Goal: Contribute content: Contribute content

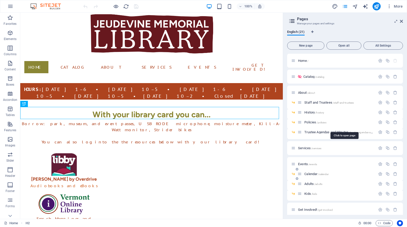
scroll to position [119, 0]
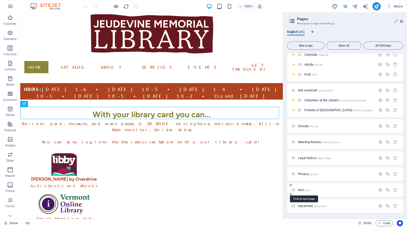
click at [299, 190] on span "test /test" at bounding box center [303, 190] width 11 height 4
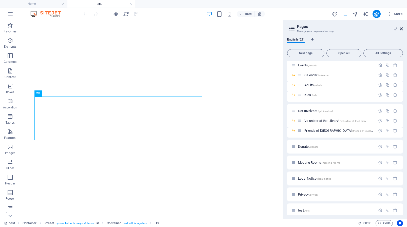
click at [399, 29] on icon at bounding box center [400, 29] width 3 height 4
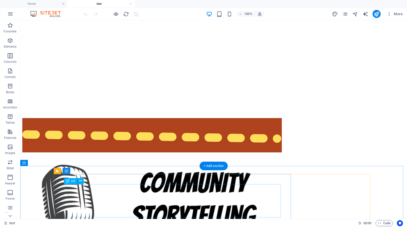
scroll to position [792, 0]
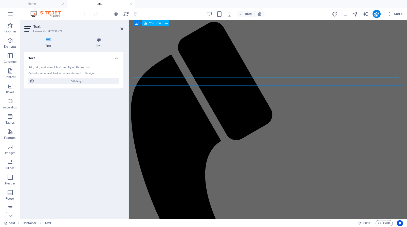
scroll to position [0, 0]
click at [122, 28] on icon at bounding box center [121, 29] width 3 height 4
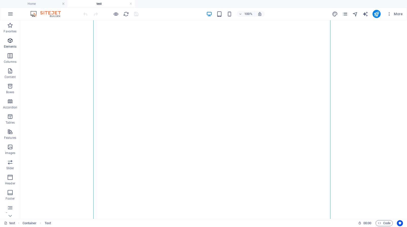
click at [10, 40] on icon "button" at bounding box center [10, 40] width 6 height 6
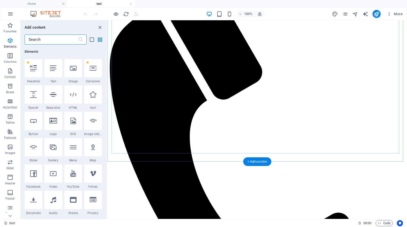
scroll to position [93, 0]
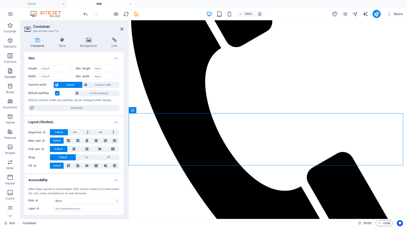
click at [11, 70] on icon "button" at bounding box center [10, 71] width 6 height 6
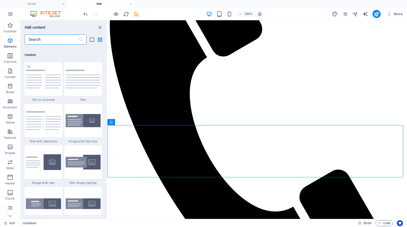
scroll to position [886, 0]
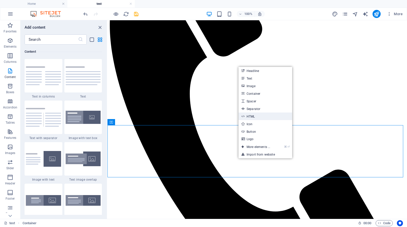
click at [244, 116] on icon at bounding box center [242, 116] width 3 height 8
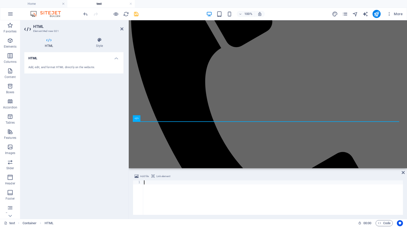
type textarea "<div style="text-align:center;"><iframe src="[URL][DOMAIN_NAME]" style="border:…"
click at [171, 182] on div at bounding box center [273, 199] width 260 height 39
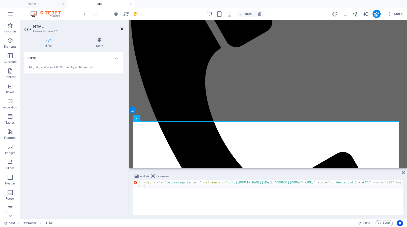
click at [122, 28] on icon at bounding box center [121, 29] width 3 height 4
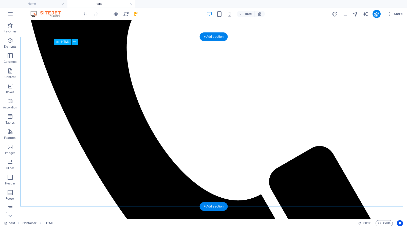
scroll to position [203, 0]
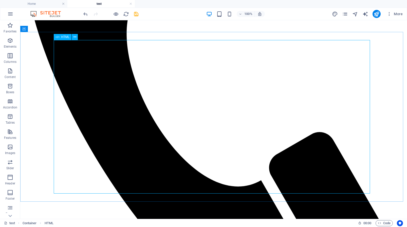
click at [64, 37] on span "HTML" at bounding box center [65, 36] width 8 height 3
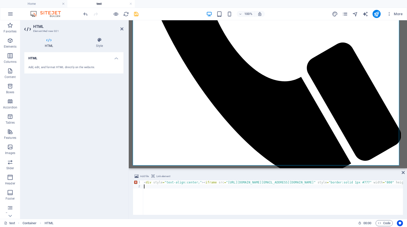
paste textarea "" style="border:solid 1px #777" width="800" height="600" frameborder="0" scroll…"
type textarea "<div style="text-align:center;"><iframe src="[URL][DOMAIN_NAME][EMAIL_ADDRESS][…"
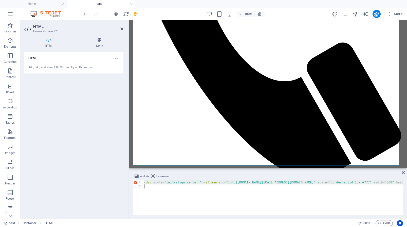
scroll to position [0, 340]
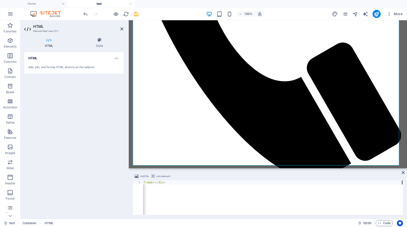
click at [204, 200] on div "< div style = "text-align:center;" > < iframe src = "[URL][DOMAIN_NAME][EMAIL_A…" at bounding box center [103, 199] width 600 height 39
click at [123, 27] on h2 "HTML" at bounding box center [78, 26] width 90 height 5
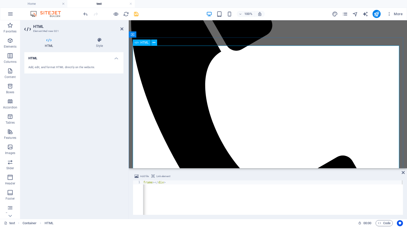
scroll to position [85, 0]
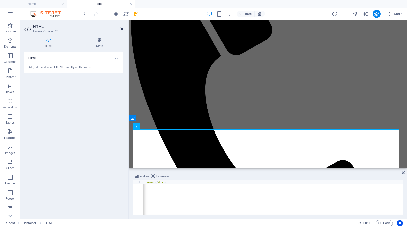
click at [121, 29] on icon at bounding box center [121, 29] width 3 height 4
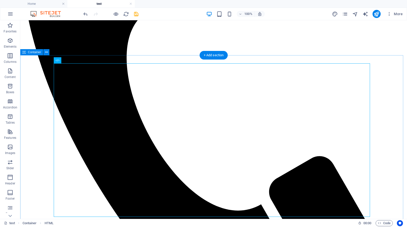
scroll to position [178, 0]
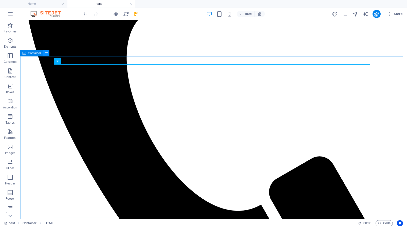
click at [47, 53] on icon at bounding box center [46, 52] width 3 height 5
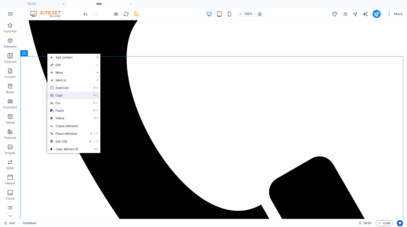
click at [63, 95] on link "⌘ C Copy" at bounding box center [64, 96] width 34 height 8
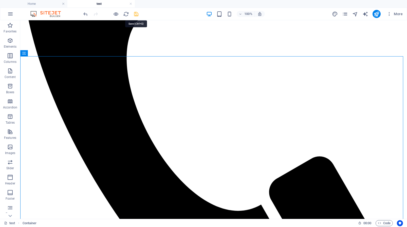
click at [138, 14] on icon "save" at bounding box center [136, 14] width 6 height 6
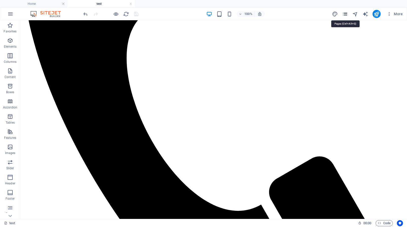
click at [346, 14] on icon "pages" at bounding box center [345, 14] width 6 height 6
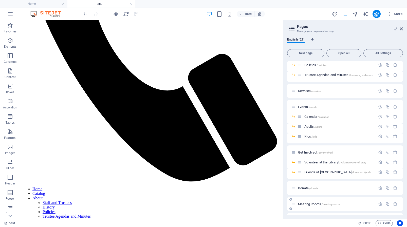
scroll to position [127, 0]
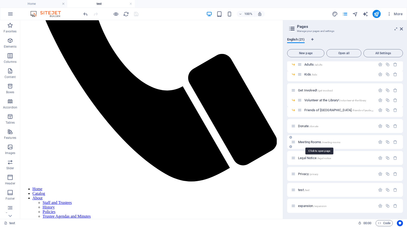
click at [311, 141] on span "Meeting Rooms /meeting-rooms" at bounding box center [319, 142] width 42 height 4
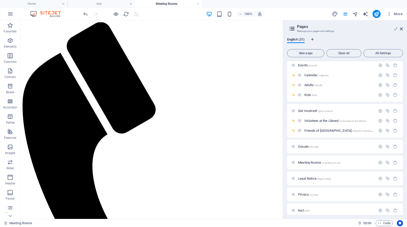
scroll to position [0, 0]
click at [401, 30] on icon at bounding box center [400, 29] width 3 height 4
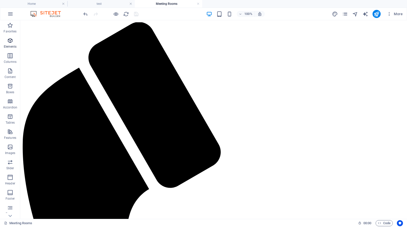
click at [10, 41] on icon "button" at bounding box center [10, 40] width 6 height 6
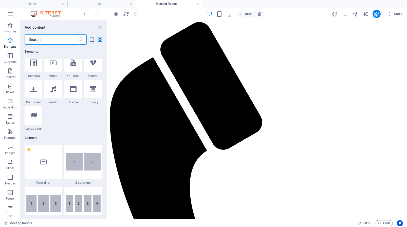
scroll to position [204, 0]
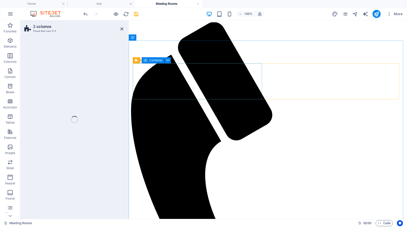
select select "rem"
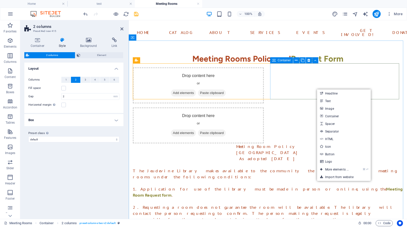
drag, startPoint x: 304, startPoint y: 80, endPoint x: 311, endPoint y: 80, distance: 7.9
click at [264, 107] on div "Drop content here or Add elements Paste clipboard" at bounding box center [198, 125] width 131 height 36
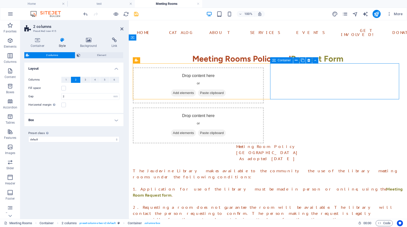
click at [226, 129] on span "Paste clipboard" at bounding box center [212, 132] width 28 height 7
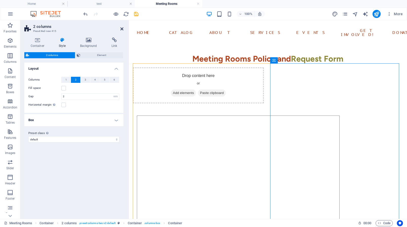
drag, startPoint x: 122, startPoint y: 28, endPoint x: 102, endPoint y: 8, distance: 28.3
click at [122, 28] on icon at bounding box center [121, 29] width 3 height 4
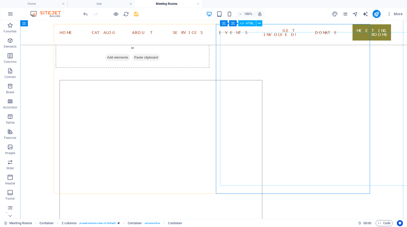
scroll to position [16, 0]
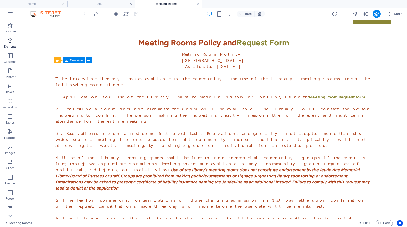
click at [11, 39] on icon "button" at bounding box center [10, 40] width 6 height 6
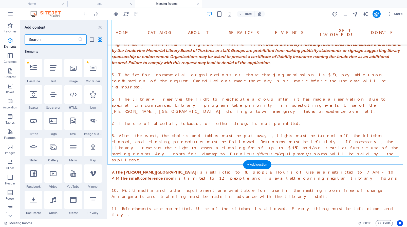
scroll to position [174, 0]
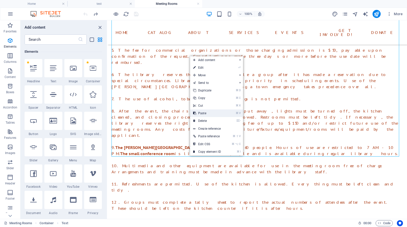
click at [205, 112] on link "⌘ V Paste" at bounding box center [207, 113] width 34 height 8
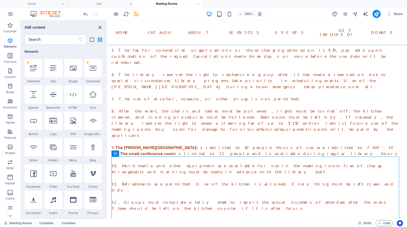
click at [99, 27] on icon "close panel" at bounding box center [100, 28] width 6 height 6
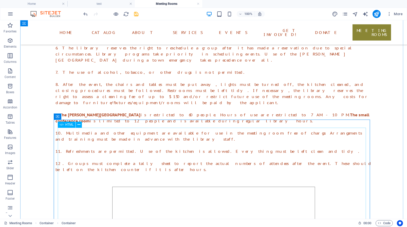
scroll to position [179, 0]
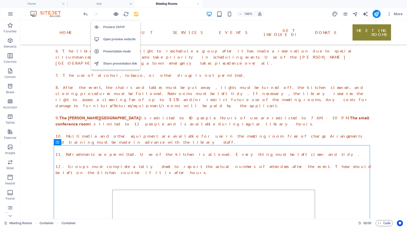
click at [116, 13] on icon "button" at bounding box center [116, 14] width 6 height 6
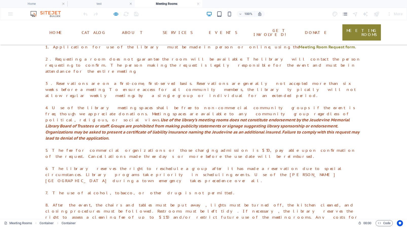
scroll to position [0, 0]
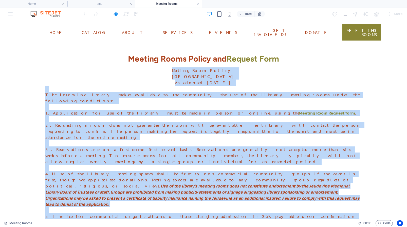
drag, startPoint x: 181, startPoint y: 66, endPoint x: 280, endPoint y: 199, distance: 166.1
click at [280, 199] on div "Meeting Room Policy [GEOGRAPHIC_DATA] As adopted [DATE] The [GEOGRAPHIC_DATA] m…" at bounding box center [203, 216] width 316 height 298
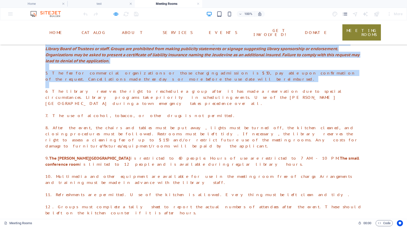
scroll to position [162, 0]
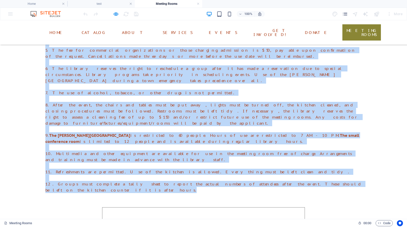
click at [65, 181] on p "12. Groups must complete a tally sheet to report the actual numbers of attendee…" at bounding box center [203, 187] width 316 height 12
copy div "Meeting Room Policy [GEOGRAPHIC_DATA] As adopted [DATE] The [GEOGRAPHIC_DATA] m…"
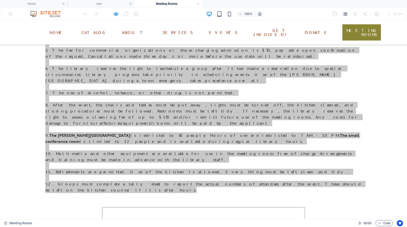
click at [348, 13] on div "More" at bounding box center [368, 14] width 73 height 8
click at [346, 14] on icon "pages" at bounding box center [345, 14] width 6 height 6
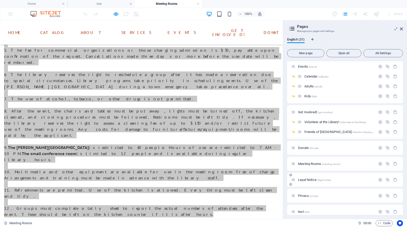
scroll to position [127, 0]
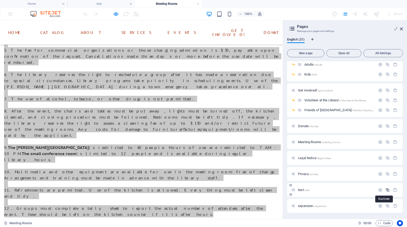
click at [385, 191] on icon "button" at bounding box center [387, 190] width 4 height 4
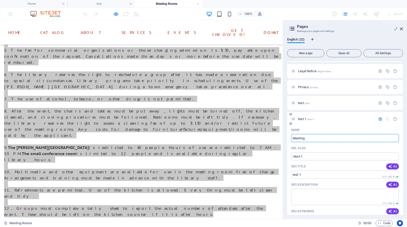
type input "Meeting R"
type input "/meeting"
type input "Meeting"
type input "Meeting R"
type input "/meeting-r"
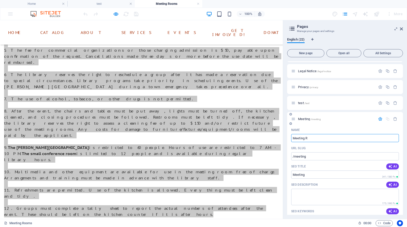
type input "Meeting R"
type input "Meeting Room"
type input "/meeting-room"
type input "Meeting Room"
type input "Meeting Ro"
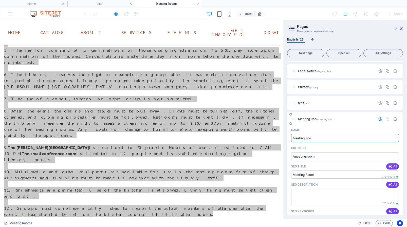
type input "/meeting-roo"
type input "Meeting Roo"
type input "M"
type input "/"
click at [393, 119] on icon "button" at bounding box center [395, 119] width 4 height 4
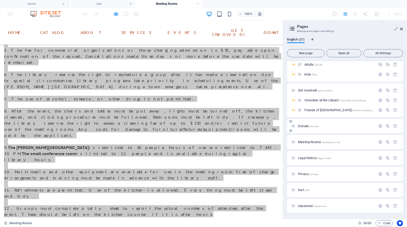
scroll to position [127, 0]
click at [146, 14] on div "100% More" at bounding box center [243, 14] width 322 height 8
click at [124, 4] on h4 "test" at bounding box center [100, 4] width 67 height 6
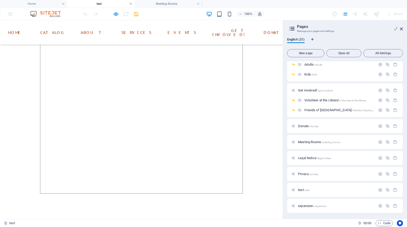
scroll to position [178, 0]
click at [131, 4] on link at bounding box center [130, 4] width 3 height 5
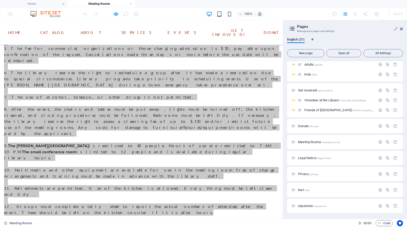
scroll to position [0, 0]
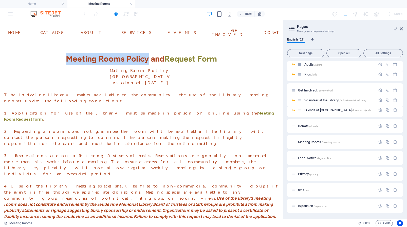
drag, startPoint x: 147, startPoint y: 56, endPoint x: 65, endPoint y: 55, distance: 82.3
click at [65, 55] on h2 "Meeting Rooms Policy and Request Form" at bounding box center [141, 59] width 274 height 12
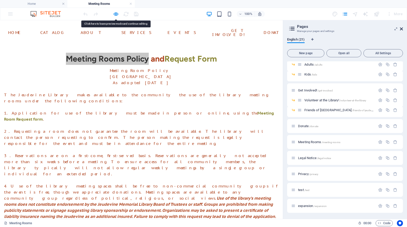
click at [401, 30] on icon at bounding box center [400, 29] width 3 height 4
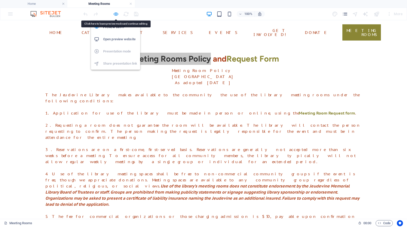
click at [115, 15] on icon "button" at bounding box center [116, 14] width 6 height 6
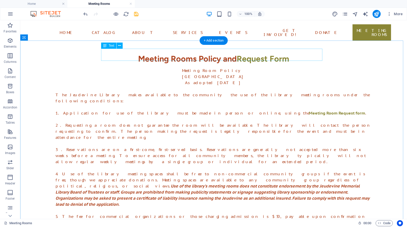
click at [186, 54] on div "Meeting Rooms Policy and Request Form" at bounding box center [213, 59] width 316 height 12
click at [192, 55] on div "Meeting Rooms Policy and Request Form" at bounding box center [213, 59] width 316 height 12
click at [203, 54] on div "Meeting Rooms Policy and Request Form" at bounding box center [213, 59] width 316 height 12
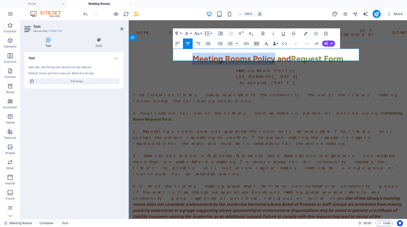
drag, startPoint x: 272, startPoint y: 55, endPoint x: 188, endPoint y: 53, distance: 84.8
click at [188, 53] on h2 "Meeting Rooms Policy and Request Form" at bounding box center [268, 59] width 270 height 12
click at [247, 43] on icon "button" at bounding box center [246, 44] width 6 height 6
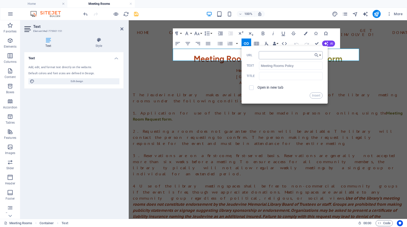
click at [266, 56] on input "URL" at bounding box center [290, 55] width 64 height 8
type input "[URL][DOMAIN_NAME]"
click at [251, 88] on input "checkbox" at bounding box center [250, 87] width 5 height 5
checkbox input "true"
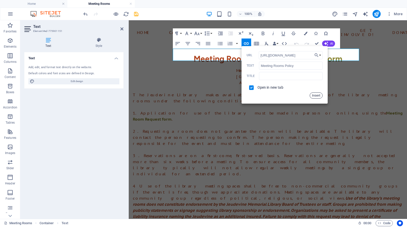
click at [315, 95] on button "Insert" at bounding box center [315, 95] width 13 height 6
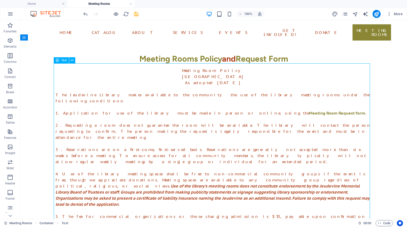
click at [188, 67] on div "Meeting Room Policy [GEOGRAPHIC_DATA] As adopted [DATE] The [GEOGRAPHIC_DATA] m…" at bounding box center [213, 216] width 316 height 298
click at [190, 67] on div "Meeting Room Policy [GEOGRAPHIC_DATA] As adopted [DATE] The [GEOGRAPHIC_DATA] m…" at bounding box center [213, 216] width 316 height 298
drag, startPoint x: 190, startPoint y: 66, endPoint x: 302, endPoint y: 104, distance: 117.6
click at [302, 104] on div "Meeting Room Policy [GEOGRAPHIC_DATA] As adopted [DATE] The [GEOGRAPHIC_DATA] m…" at bounding box center [213, 216] width 316 height 298
click at [279, 98] on div "Meeting Room Policy [GEOGRAPHIC_DATA] As adopted [DATE] The [GEOGRAPHIC_DATA] m…" at bounding box center [213, 216] width 316 height 298
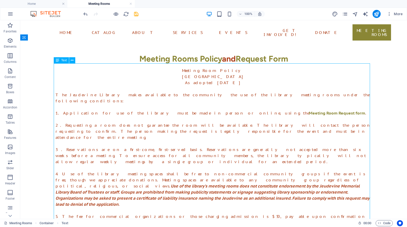
click at [279, 98] on div "Meeting Room Policy [GEOGRAPHIC_DATA] As adopted [DATE] The [GEOGRAPHIC_DATA] m…" at bounding box center [213, 216] width 316 height 298
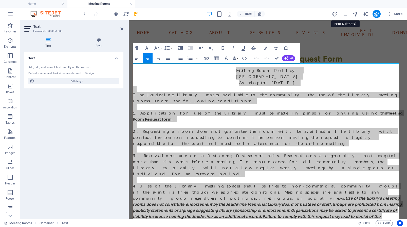
click at [345, 15] on icon "pages" at bounding box center [345, 14] width 6 height 6
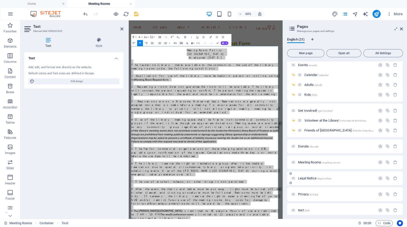
scroll to position [127, 0]
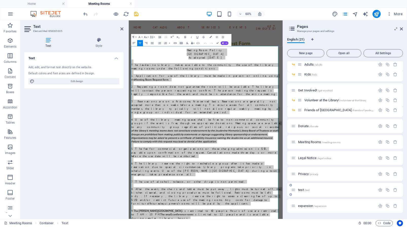
click at [301, 191] on div "test /test" at bounding box center [333, 190] width 84 height 6
click at [121, 29] on icon at bounding box center [121, 29] width 3 height 4
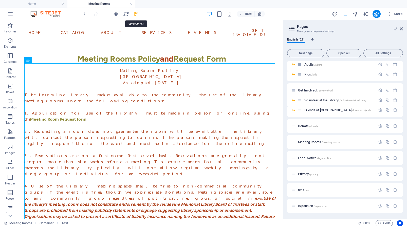
click at [135, 13] on icon "save" at bounding box center [136, 14] width 6 height 6
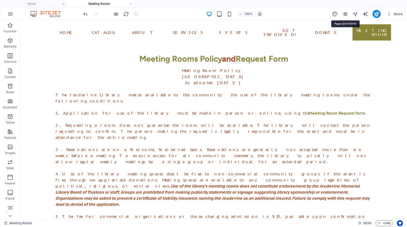
click at [345, 14] on icon "pages" at bounding box center [345, 14] width 6 height 6
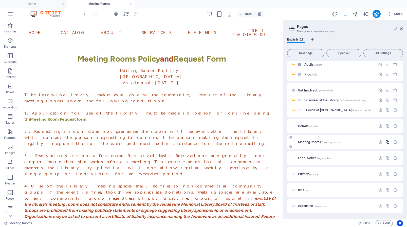
click at [385, 143] on icon "button" at bounding box center [387, 142] width 4 height 4
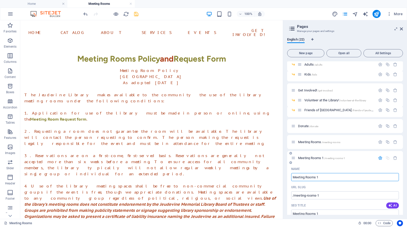
scroll to position [220, 0]
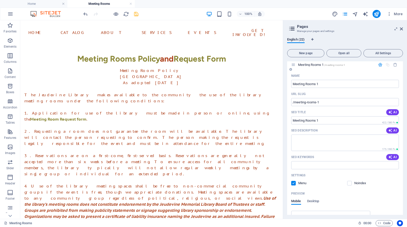
click at [292, 183] on label at bounding box center [293, 183] width 5 height 5
click at [0, 0] on input "checkbox" at bounding box center [0, 0] width 0 height 0
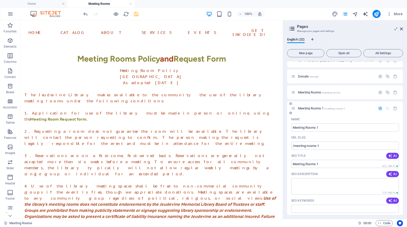
scroll to position [119, 0]
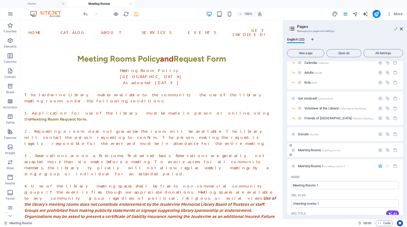
click at [354, 152] on p "Meeting Rooms /meeting-rooms" at bounding box center [336, 149] width 76 height 3
click at [309, 150] on span "Meeting Rooms /meeting-rooms" at bounding box center [319, 150] width 42 height 4
click at [401, 28] on icon at bounding box center [400, 29] width 3 height 4
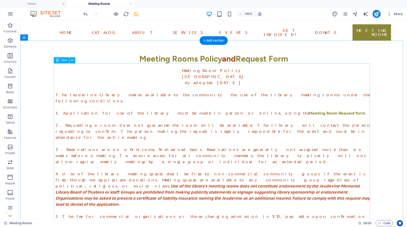
click at [183, 67] on div "Meeting Room Policy [GEOGRAPHIC_DATA] As adopted [DATE] The [GEOGRAPHIC_DATA] m…" at bounding box center [213, 216] width 316 height 298
click at [187, 67] on div "Meeting Room Policy [GEOGRAPHIC_DATA] As adopted [DATE] The [GEOGRAPHIC_DATA] m…" at bounding box center [213, 216] width 316 height 298
click at [191, 69] on div "Meeting Room Policy [GEOGRAPHIC_DATA] As adopted [DATE] The [GEOGRAPHIC_DATA] m…" at bounding box center [213, 216] width 316 height 298
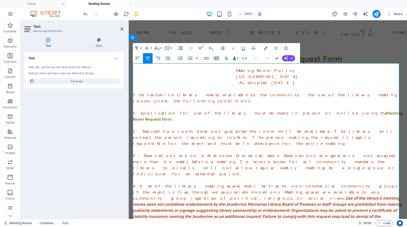
click at [227, 77] on p "Meeting Room Policy [GEOGRAPHIC_DATA] As adopted [DATE]" at bounding box center [268, 76] width 270 height 18
click at [253, 72] on p "Meeting Room Policy [GEOGRAPHIC_DATA] As adopted [DATE]" at bounding box center [268, 76] width 270 height 18
click at [246, 69] on p "Meeting Room Policy [GEOGRAPHIC_DATA] As adopted [DATE]" at bounding box center [268, 76] width 270 height 18
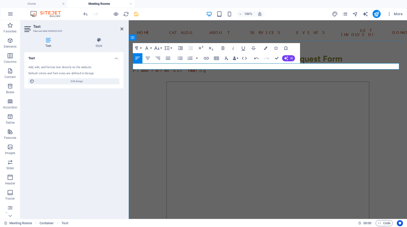
click at [145, 68] on p "Please review our Meeting" at bounding box center [268, 70] width 270 height 6
click at [244, 67] on p "It's extremely important that you review our Meeting" at bounding box center [268, 70] width 270 height 6
drag, startPoint x: 357, startPoint y: 67, endPoint x: 319, endPoint y: 66, distance: 38.8
click at [319, 67] on p "It's extremely important that you review our Meeting Room Policy before request…" at bounding box center [268, 73] width 270 height 12
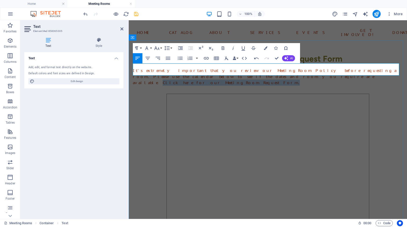
drag, startPoint x: 321, startPoint y: 73, endPoint x: 225, endPoint y: 72, distance: 95.5
click at [225, 72] on p "It's extremely important that you review our Meeting Room Policy before request…" at bounding box center [268, 76] width 270 height 18
click at [326, 57] on div "Meeting Rooms Policy and Request Form" at bounding box center [268, 59] width 270 height 12
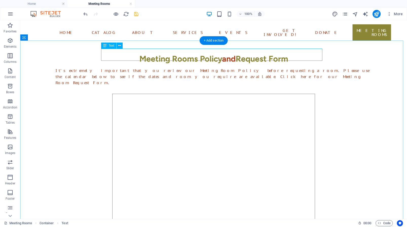
click at [278, 54] on div "Meeting Rooms Policy and Request Form" at bounding box center [213, 59] width 316 height 12
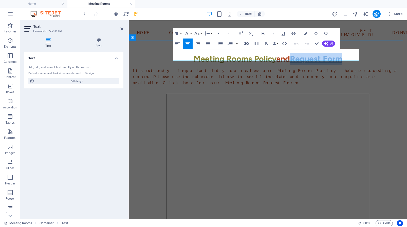
drag, startPoint x: 342, startPoint y: 55, endPoint x: 291, endPoint y: 53, distance: 50.7
click at [291, 54] on link "Request Form" at bounding box center [316, 59] width 52 height 10
click at [247, 44] on icon "button" at bounding box center [246, 44] width 6 height 6
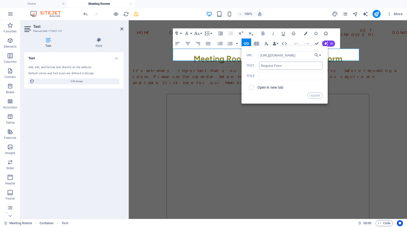
scroll to position [0, 124]
click at [277, 55] on input "[URL][DOMAIN_NAME]" at bounding box center [290, 55] width 64 height 8
click at [372, 75] on div "It's extremely important that you review our Meeting Room Policy before request…" at bounding box center [268, 76] width 270 height 18
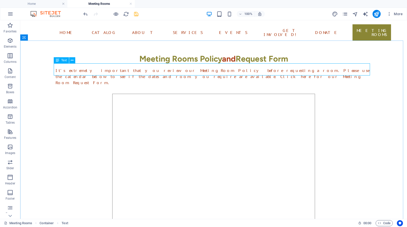
click at [194, 72] on div "It's extremely important that you review our Meeting Room Policy before request…" at bounding box center [213, 76] width 316 height 18
click at [192, 73] on div "It's extremely important that you review our Meeting Room Policy before request…" at bounding box center [213, 76] width 316 height 18
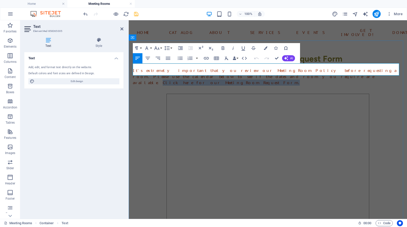
drag, startPoint x: 227, startPoint y: 72, endPoint x: 319, endPoint y: 71, distance: 92.2
click at [319, 71] on p "It's extremely important that you review our Meeting Room Policy before request…" at bounding box center [268, 76] width 270 height 18
click at [206, 59] on icon "button" at bounding box center [206, 58] width 5 height 3
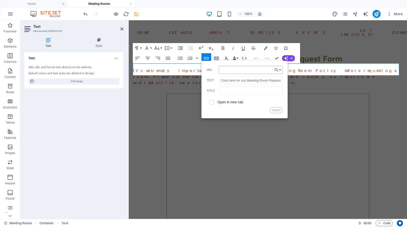
click at [225, 70] on input "URL" at bounding box center [250, 70] width 64 height 8
type input "[URL][DOMAIN_NAME]"
drag, startPoint x: 278, startPoint y: 109, endPoint x: 149, endPoint y: 88, distance: 130.3
click at [278, 109] on button "Insert" at bounding box center [275, 110] width 13 height 6
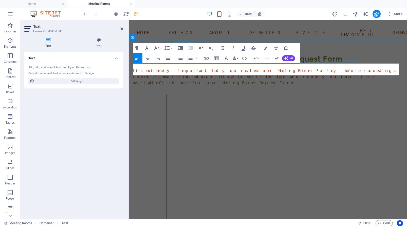
click at [333, 53] on div "Meeting Rooms Policy and Request Form" at bounding box center [268, 59] width 270 height 12
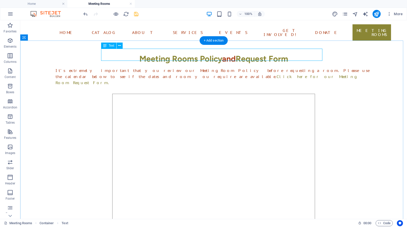
click at [218, 55] on div "Meeting Rooms Policy and Request Form" at bounding box center [213, 59] width 316 height 12
click at [218, 56] on div "Meeting Rooms Policy and Request Form" at bounding box center [213, 59] width 316 height 12
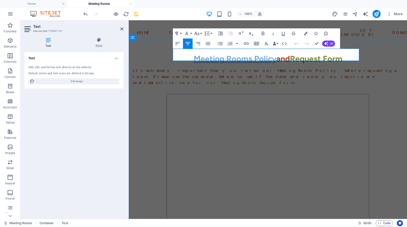
click at [264, 57] on link "Meeting Rooms Policy" at bounding box center [234, 59] width 83 height 10
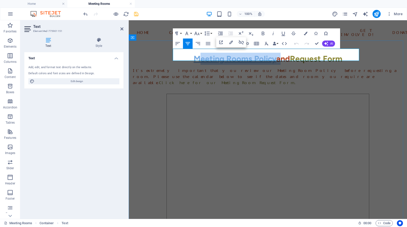
drag, startPoint x: 273, startPoint y: 56, endPoint x: 194, endPoint y: 51, distance: 79.1
click at [194, 53] on h2 "Meeting Rooms Policy and Request Form" at bounding box center [268, 59] width 270 height 12
drag, startPoint x: 203, startPoint y: 53, endPoint x: 272, endPoint y: 52, distance: 68.6
click at [272, 53] on h2 "Meeting Rooms Policy and Request Form" at bounding box center [268, 59] width 270 height 12
copy link "Meeting Rooms Policy"
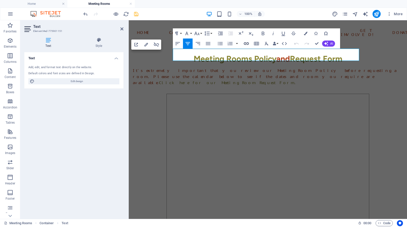
click at [247, 44] on icon "button" at bounding box center [246, 44] width 6 height 6
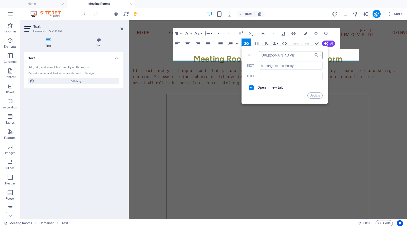
scroll to position [0, 87]
click at [281, 54] on input "[URL][DOMAIN_NAME]" at bounding box center [290, 55] width 64 height 8
click at [358, 75] on div "It's extremely important that you review our Meeting Room Policy before request…" at bounding box center [268, 76] width 270 height 18
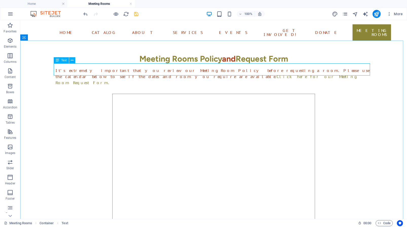
click at [163, 68] on div "It's extremely important that you review our Meeting Room Policy before request…" at bounding box center [213, 76] width 316 height 18
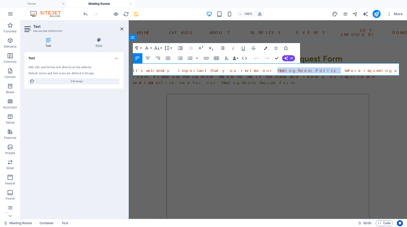
drag, startPoint x: 228, startPoint y: 66, endPoint x: 264, endPoint y: 65, distance: 36.2
click at [264, 67] on p "It's extremely important that you review our Meeting Room Policy before request…" at bounding box center [268, 76] width 270 height 18
click at [206, 58] on icon "button" at bounding box center [206, 58] width 5 height 3
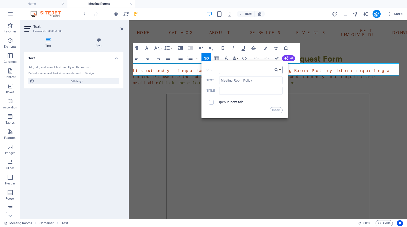
click at [232, 70] on input "URL" at bounding box center [250, 70] width 64 height 8
type input "[URL][DOMAIN_NAME]"
click at [275, 110] on button "Insert" at bounding box center [275, 110] width 13 height 6
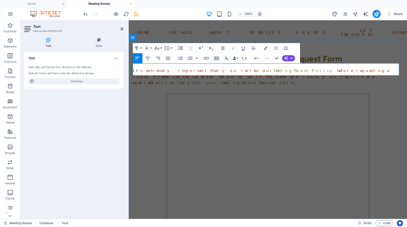
click at [327, 72] on p "It's extremely important that you review our Meeting Room Policy before request…" at bounding box center [268, 76] width 270 height 18
click at [316, 67] on p "It's extremely important that you review our Meeting Room Policy before request…" at bounding box center [268, 76] width 270 height 18
click at [327, 72] on p "It's extremely important that you review our Meeting Room Policy before request…" at bounding box center [268, 76] width 270 height 18
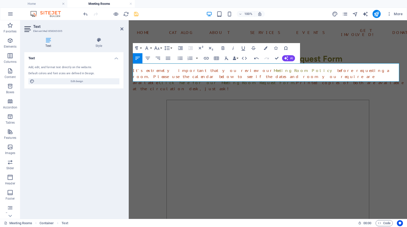
click at [124, 30] on aside "Text Element #ed-858365005 Text Style Text Add, edit, and format text directly …" at bounding box center [74, 119] width 108 height 198
click at [147, 59] on icon "button" at bounding box center [148, 58] width 6 height 6
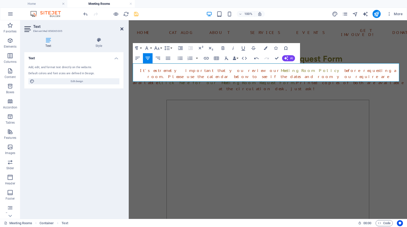
click at [123, 30] on icon at bounding box center [121, 29] width 3 height 4
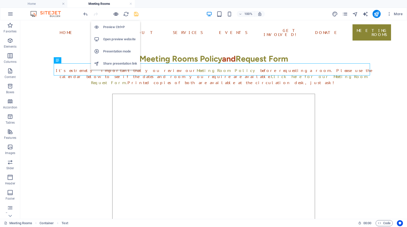
click at [115, 14] on icon "button" at bounding box center [116, 14] width 6 height 6
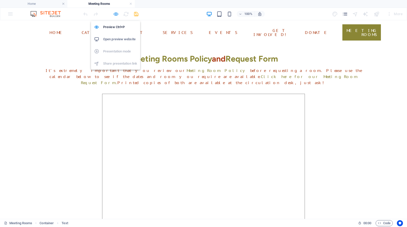
click at [116, 14] on icon "button" at bounding box center [116, 14] width 6 height 6
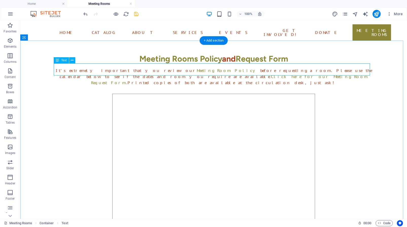
click at [69, 70] on div "It's extremely important that you review our Meeting Room Policy before request…" at bounding box center [213, 76] width 316 height 18
click at [65, 67] on div "It's extremely important that you review our Meeting Room Policy before request…" at bounding box center [213, 76] width 316 height 18
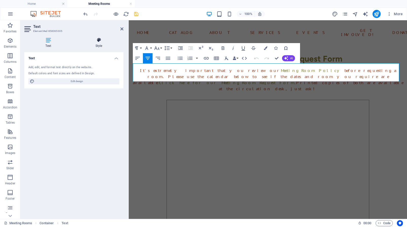
click at [99, 43] on icon at bounding box center [98, 39] width 49 height 5
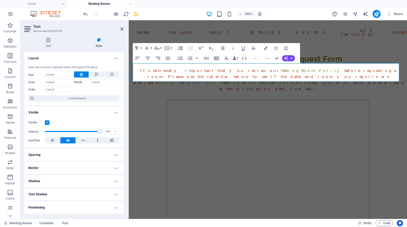
click at [112, 156] on h4 "Spacing" at bounding box center [73, 155] width 99 height 12
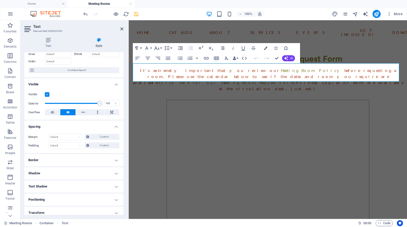
scroll to position [36, 0]
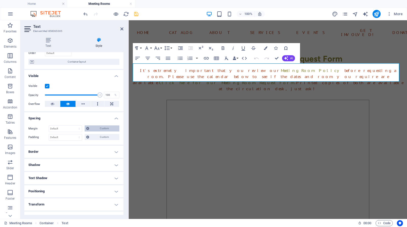
click at [91, 128] on span "Custom" at bounding box center [104, 128] width 27 height 6
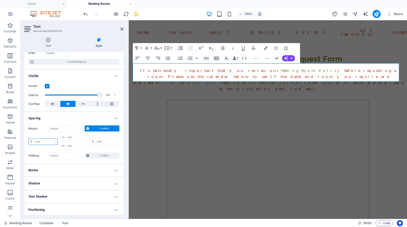
click at [29, 138] on select "auto px % rem vw vh" at bounding box center [43, 141] width 29 height 6
select select "px"
click option "px" at bounding box center [0, 0] width 0 height 0
type input "0"
select select "px"
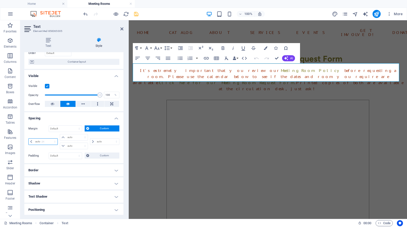
type input "0"
select select "px"
type input "0"
select select "px"
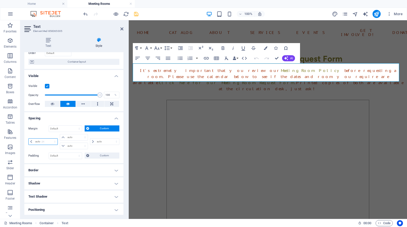
type input "0"
select select "px"
type input "20"
select select "DISABLED_OPTION_VALUE"
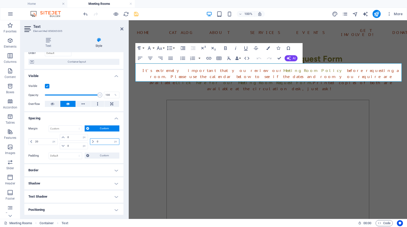
click at [101, 142] on input "0" at bounding box center [107, 141] width 24 height 6
drag, startPoint x: 43, startPoint y: 142, endPoint x: 28, endPoint y: 141, distance: 14.5
click at [34, 141] on input "20" at bounding box center [46, 141] width 24 height 6
type input "30"
click at [97, 141] on input "0" at bounding box center [107, 141] width 24 height 6
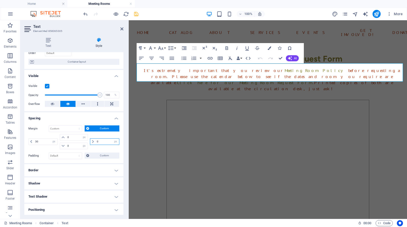
drag, startPoint x: 99, startPoint y: 143, endPoint x: 81, endPoint y: 138, distance: 19.0
click at [95, 138] on input "0" at bounding box center [107, 141] width 24 height 6
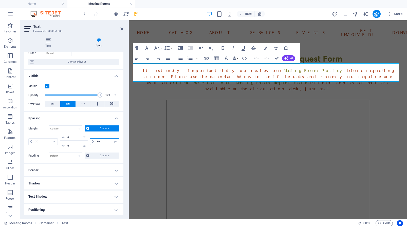
type input "30"
click at [73, 146] on input "0" at bounding box center [77, 146] width 22 height 6
click at [121, 26] on h2 "Text" at bounding box center [78, 26] width 90 height 5
click at [123, 29] on icon at bounding box center [121, 29] width 3 height 4
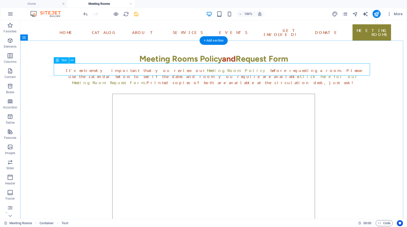
click at [110, 69] on div "It's extremely important that you review our Meeting Room Policy before request…" at bounding box center [213, 76] width 301 height 18
click at [97, 71] on div "It's extremely important that you review our Meeting Room Policy before request…" at bounding box center [213, 76] width 301 height 18
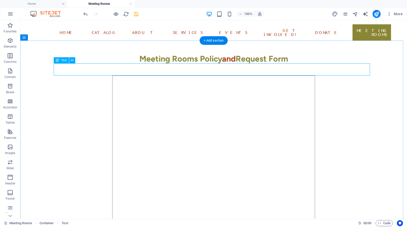
select select "px"
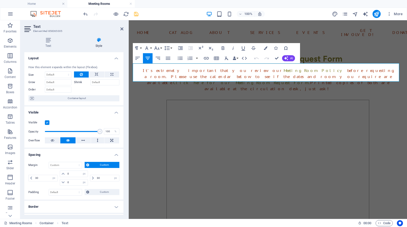
click at [91, 164] on span "Custom" at bounding box center [104, 165] width 27 height 6
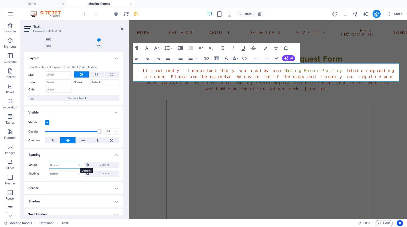
click at [49, 162] on select "Default auto px % rem vw vh Custom" at bounding box center [65, 165] width 33 height 6
click option "Default" at bounding box center [0, 0] width 0 height 0
select select "DISABLED_OPTION_VALUE"
click at [122, 28] on icon at bounding box center [121, 29] width 3 height 4
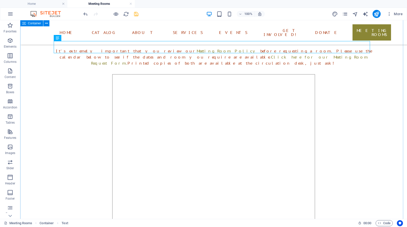
scroll to position [0, 0]
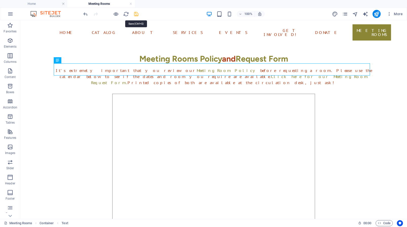
click at [136, 14] on icon "save" at bounding box center [136, 14] width 6 height 6
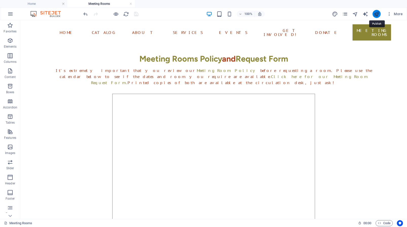
click at [377, 15] on icon "publish" at bounding box center [376, 14] width 6 height 6
